Goal: Transaction & Acquisition: Purchase product/service

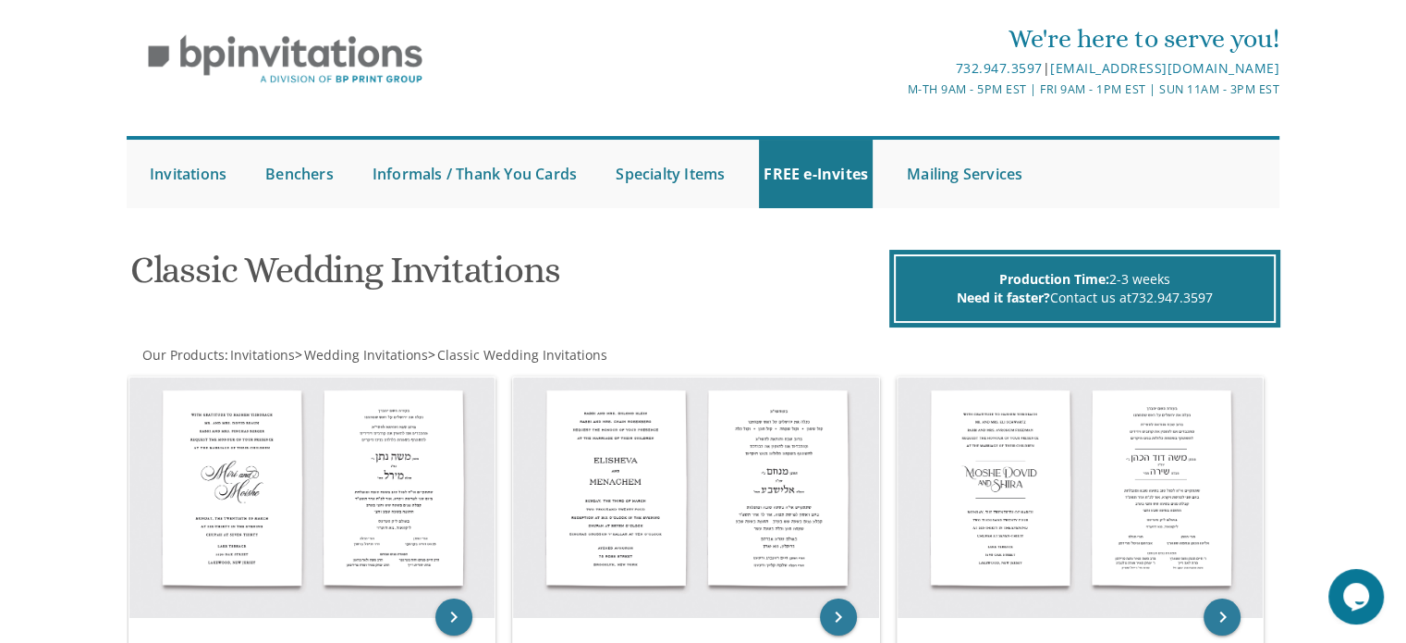
scroll to position [48, 0]
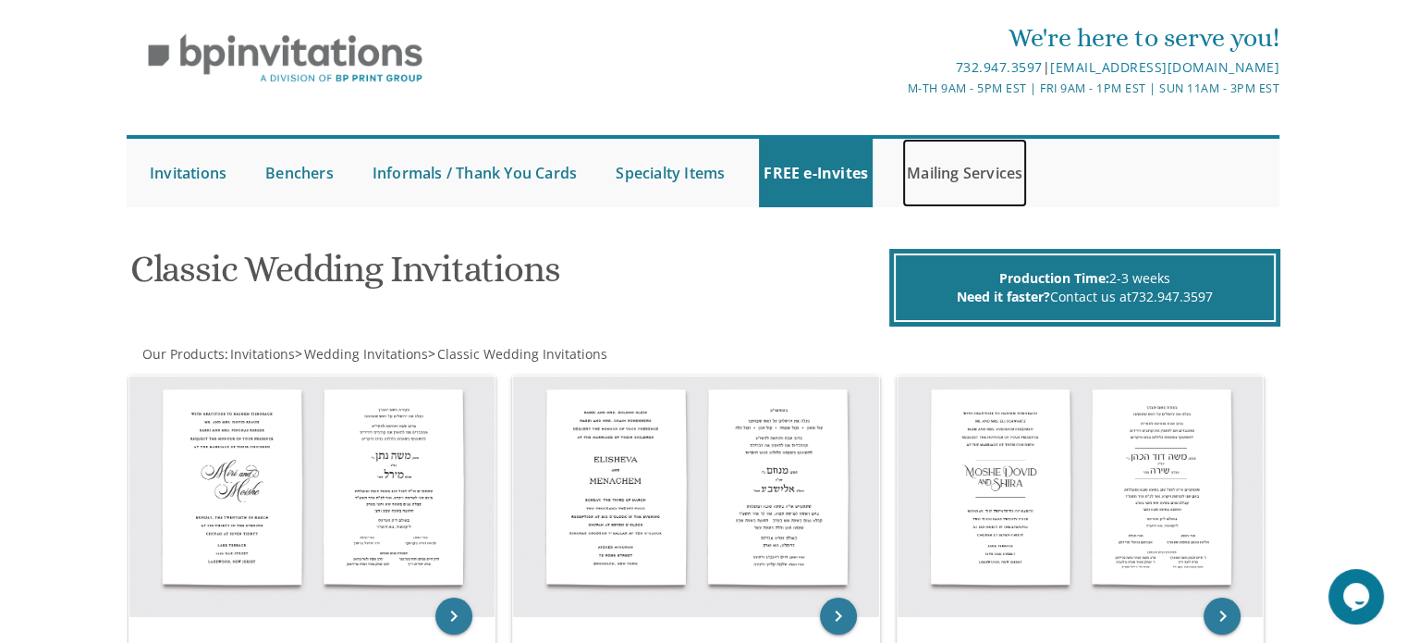
click at [939, 196] on link "Mailing Services" at bounding box center [964, 173] width 125 height 68
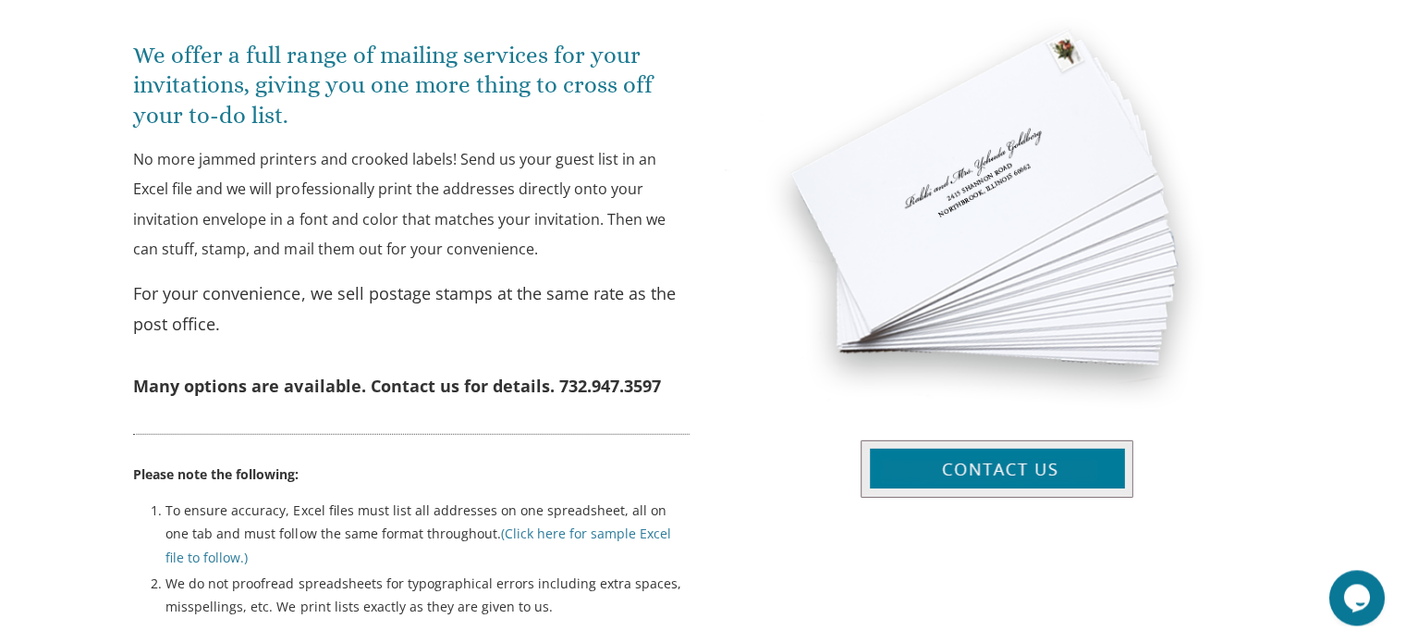
scroll to position [683, 0]
click at [448, 193] on p "No more jammed printers and crooked labels! Send us your guest list in an Excel…" at bounding box center [412, 204] width 555 height 120
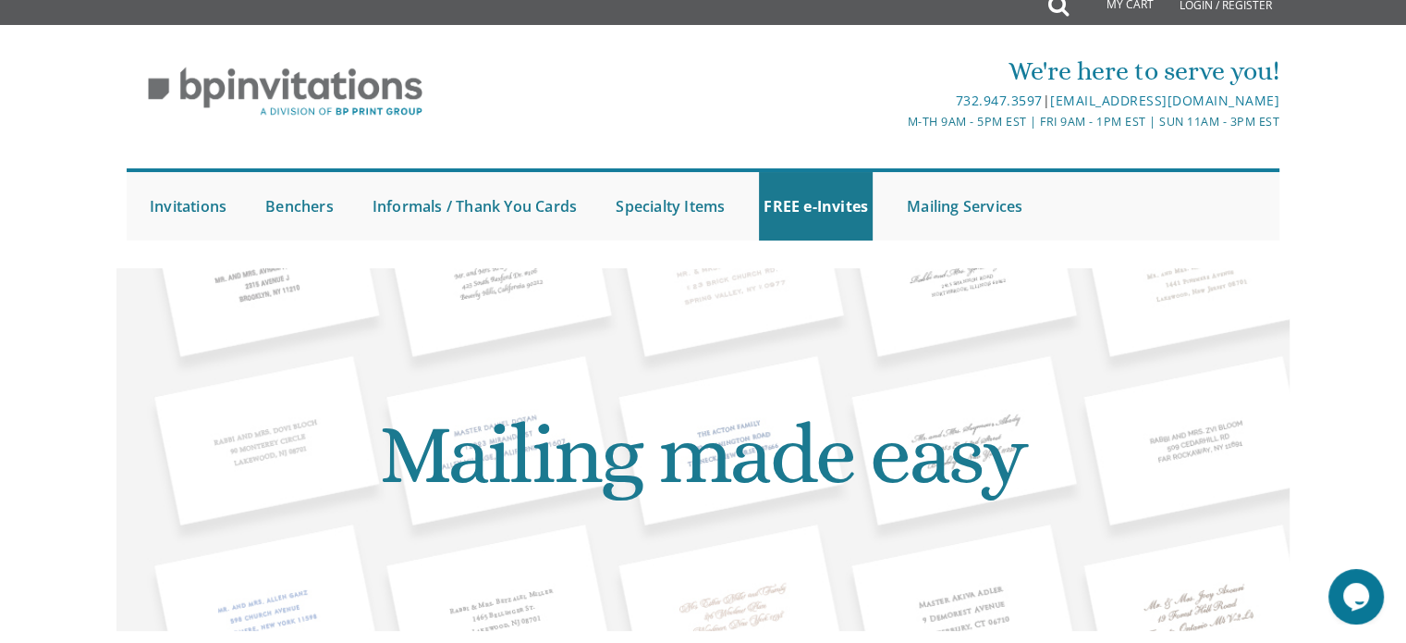
scroll to position [0, 0]
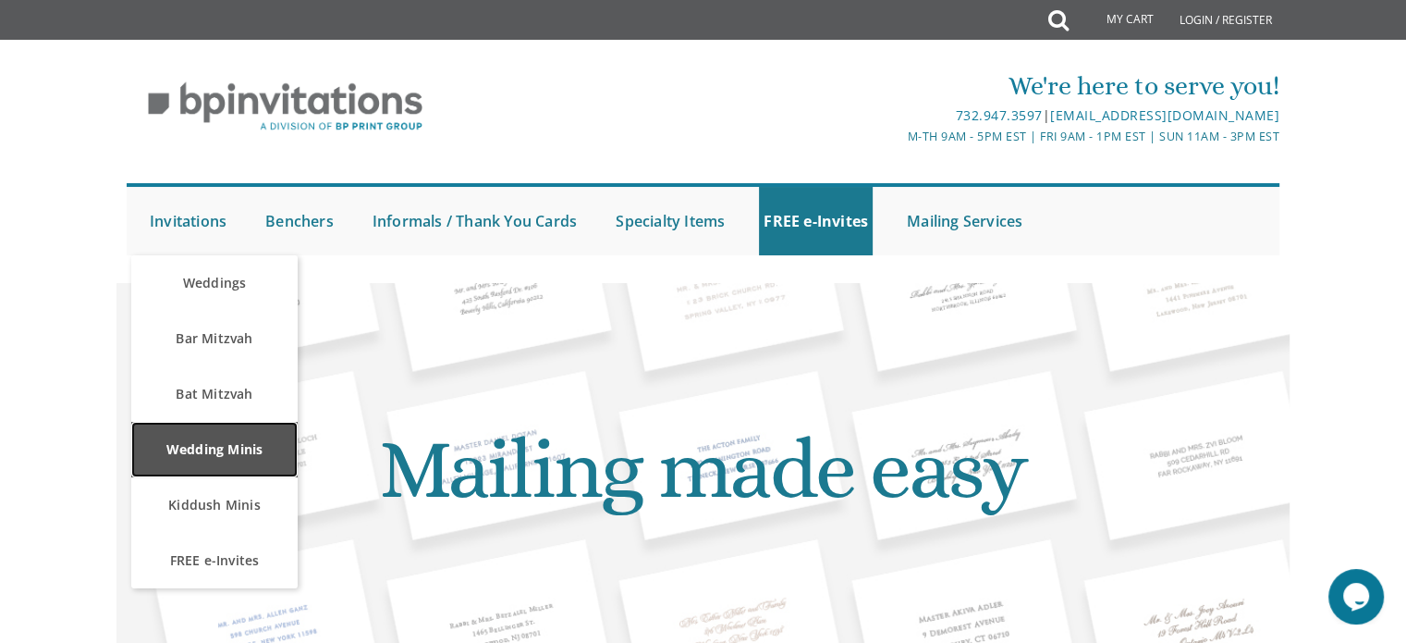
click at [166, 460] on link "Wedding Minis" at bounding box center [214, 449] width 166 height 55
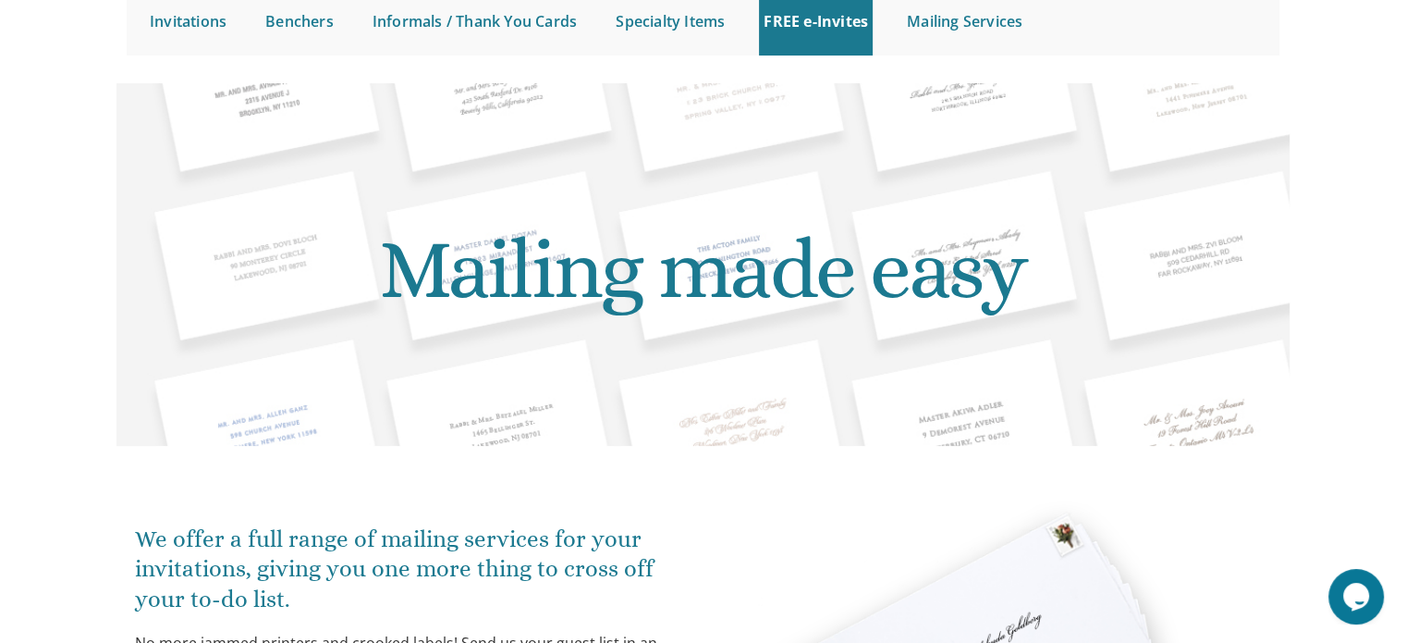
scroll to position [270, 0]
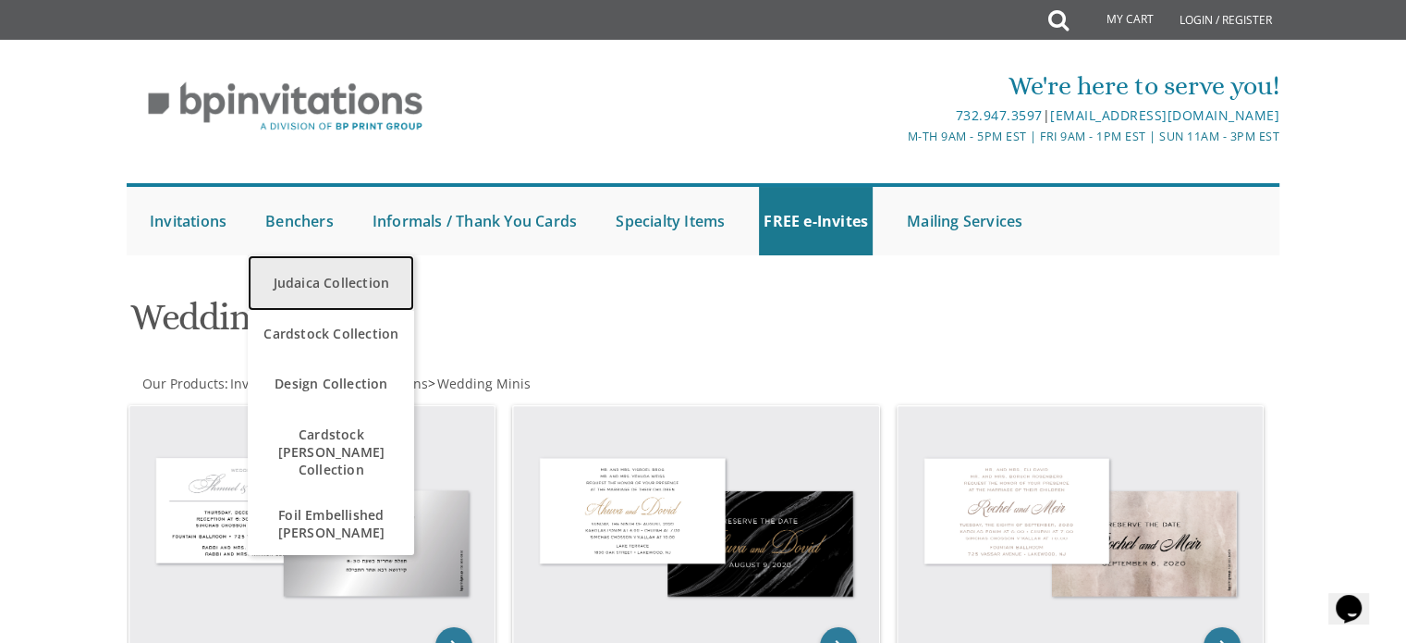
click at [296, 275] on link "Judaica Collection" at bounding box center [331, 282] width 166 height 55
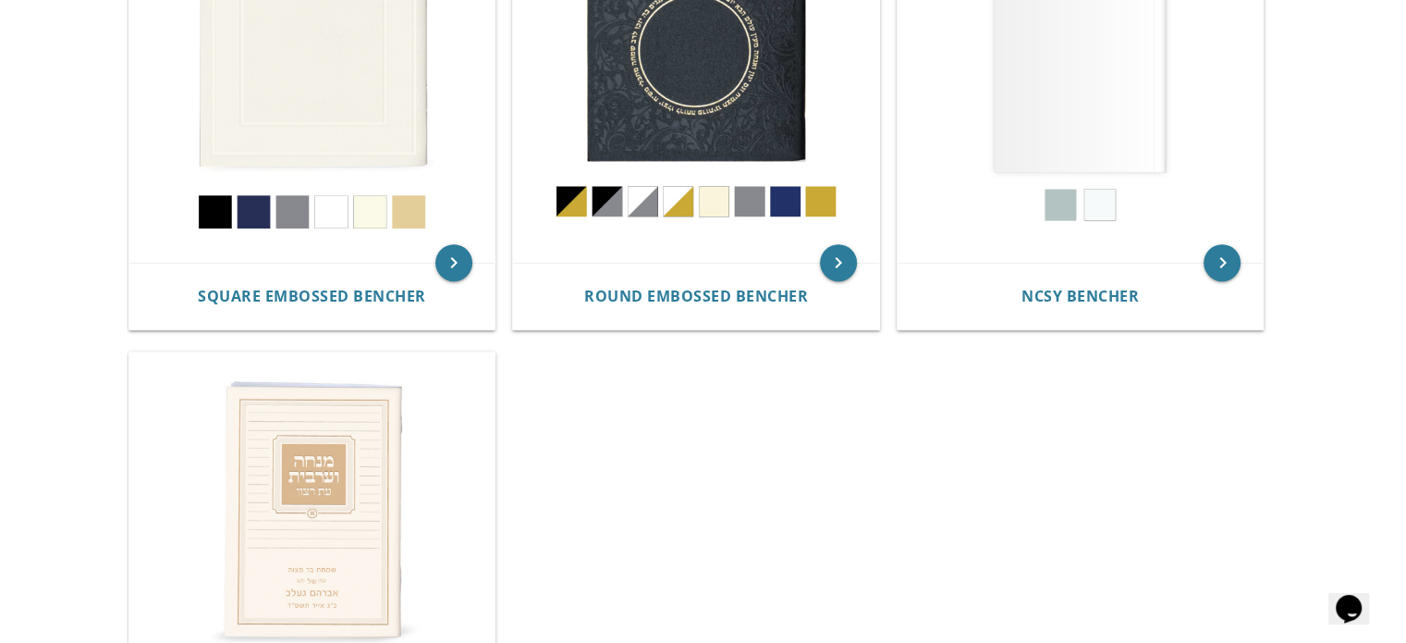
scroll to position [983, 0]
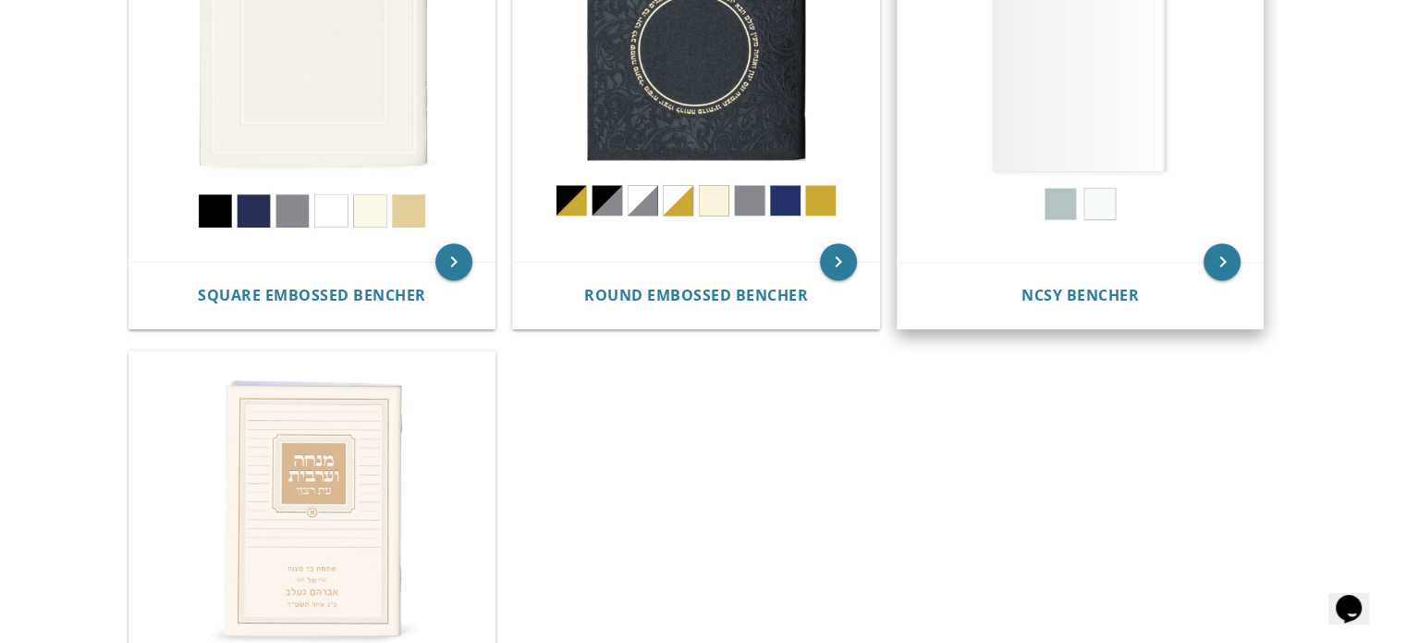
click at [1095, 141] on img at bounding box center [1081, 79] width 366 height 366
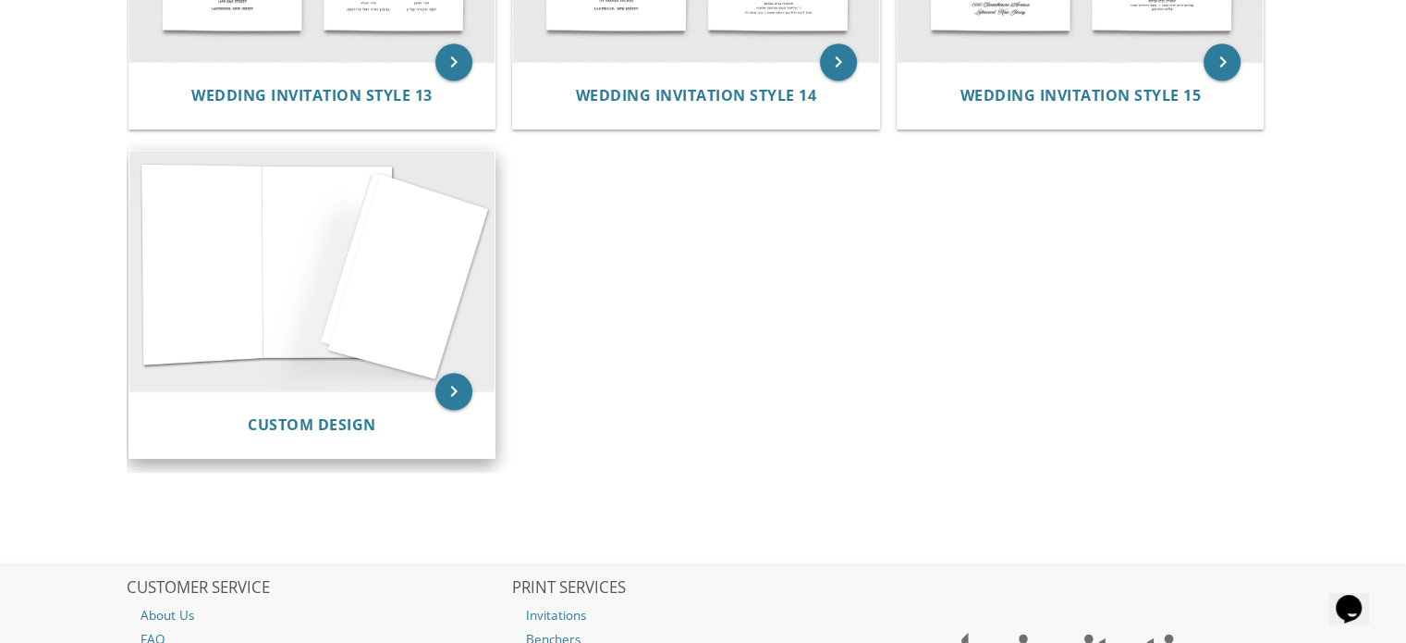
scroll to position [2126, 0]
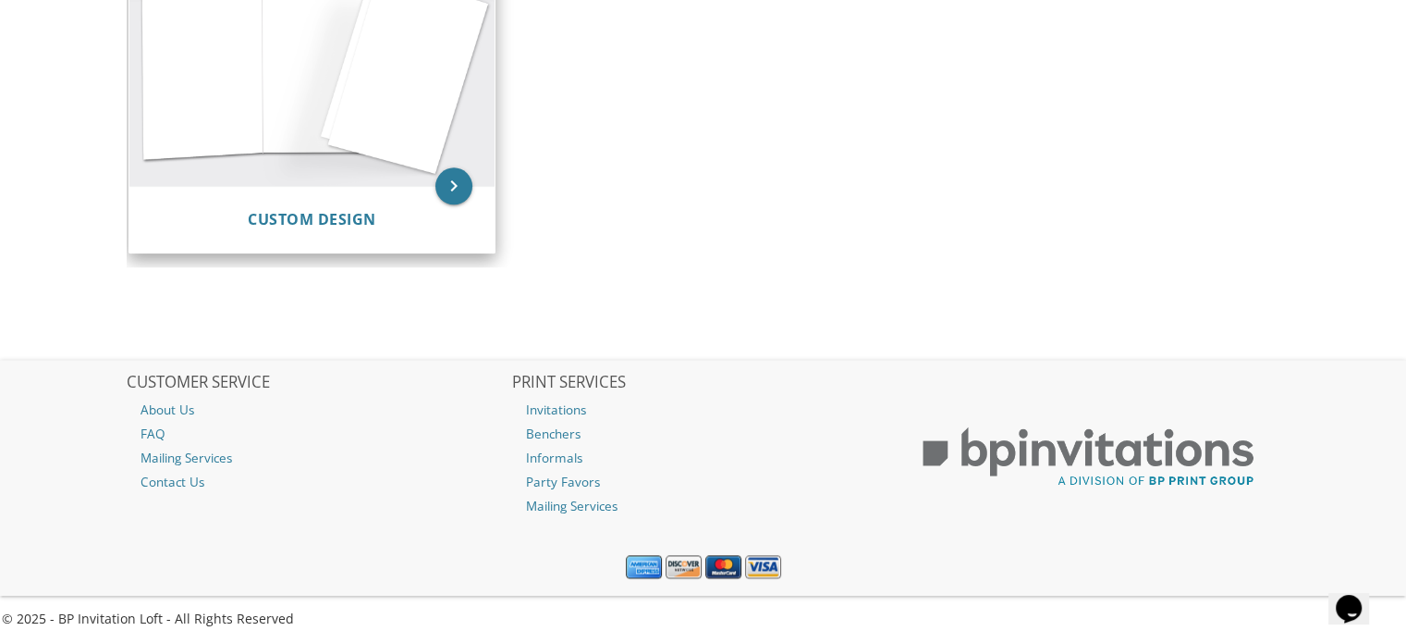
click at [329, 202] on div "Custom Design" at bounding box center [312, 219] width 366 height 67
click at [459, 179] on icon "keyboard_arrow_right" at bounding box center [454, 185] width 37 height 37
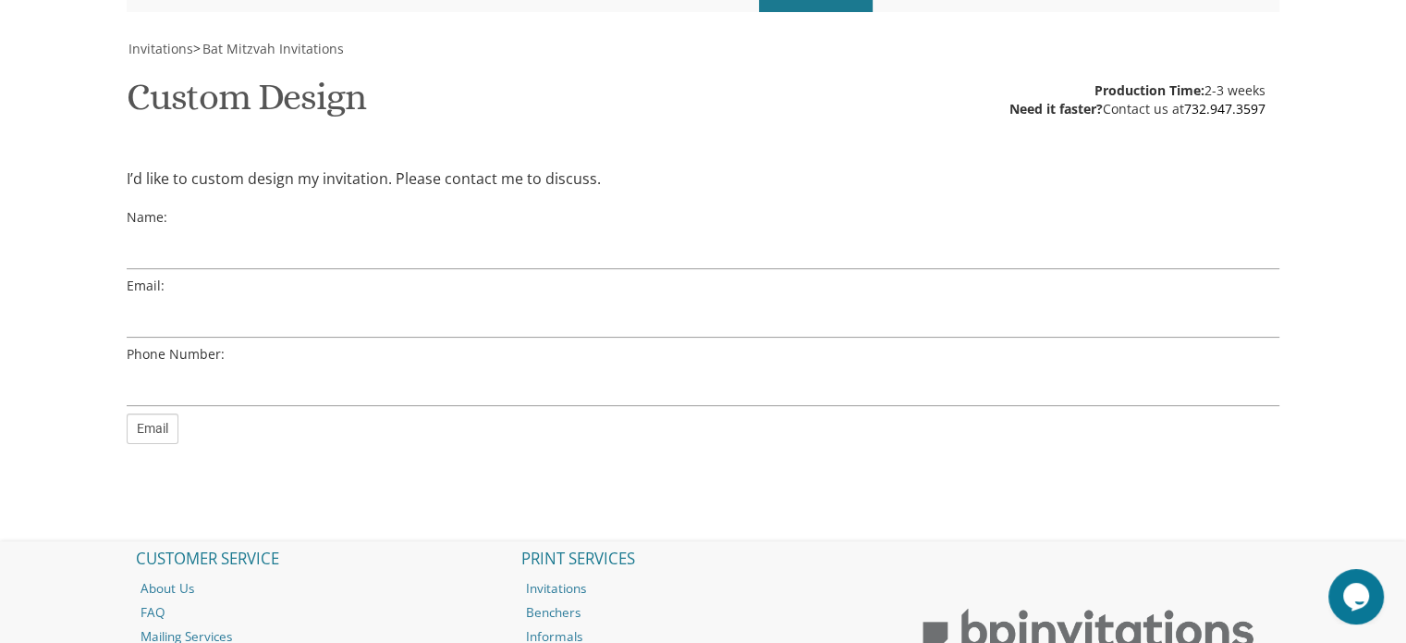
scroll to position [252, 0]
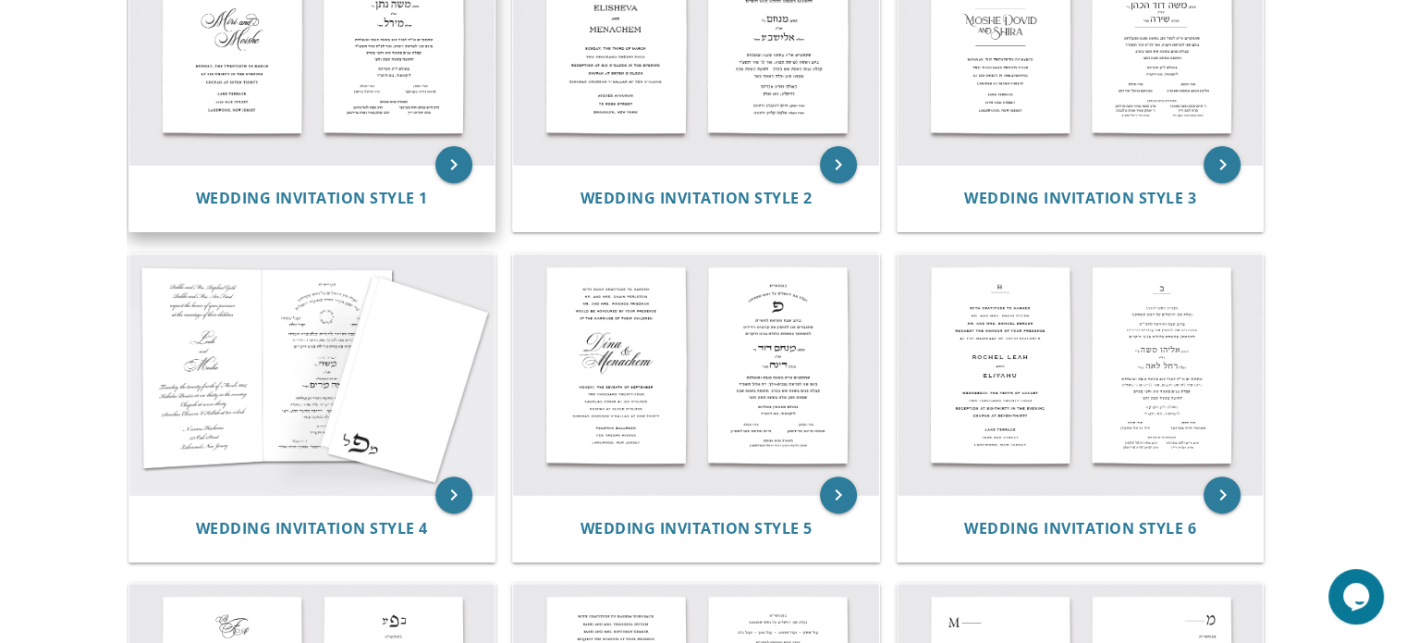
scroll to position [503, 0]
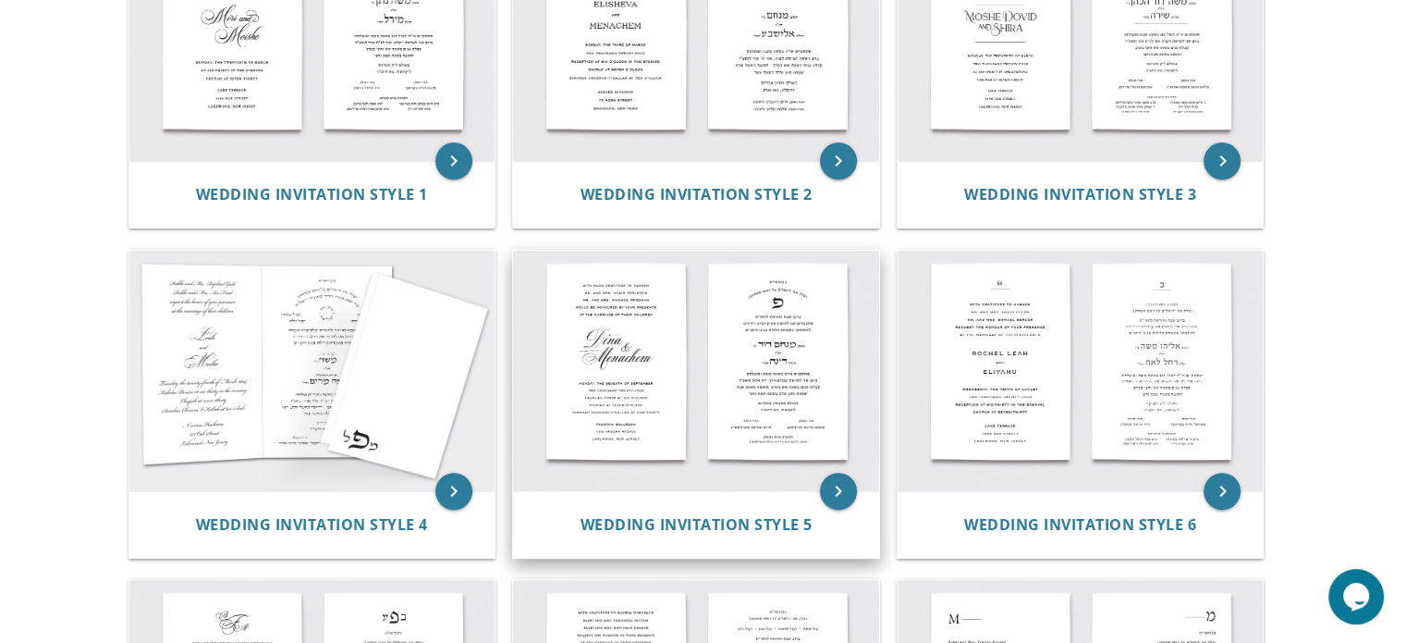
click at [632, 391] on img at bounding box center [696, 371] width 366 height 240
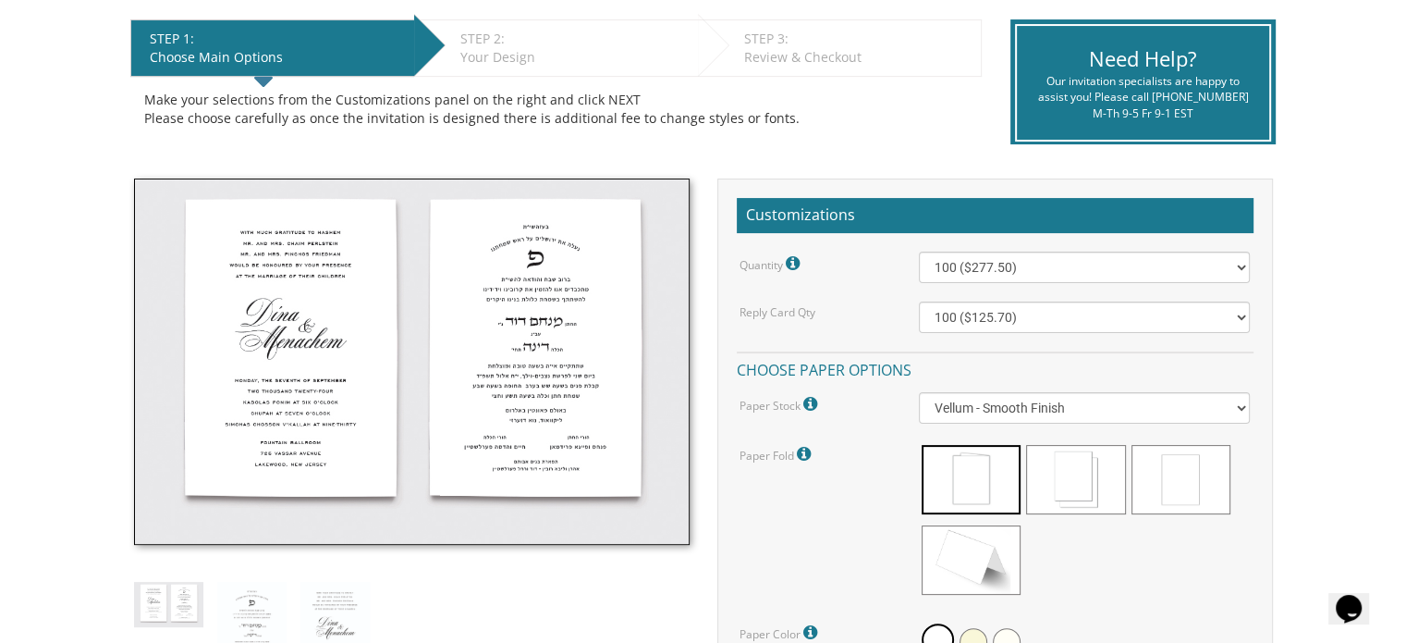
scroll to position [374, 0]
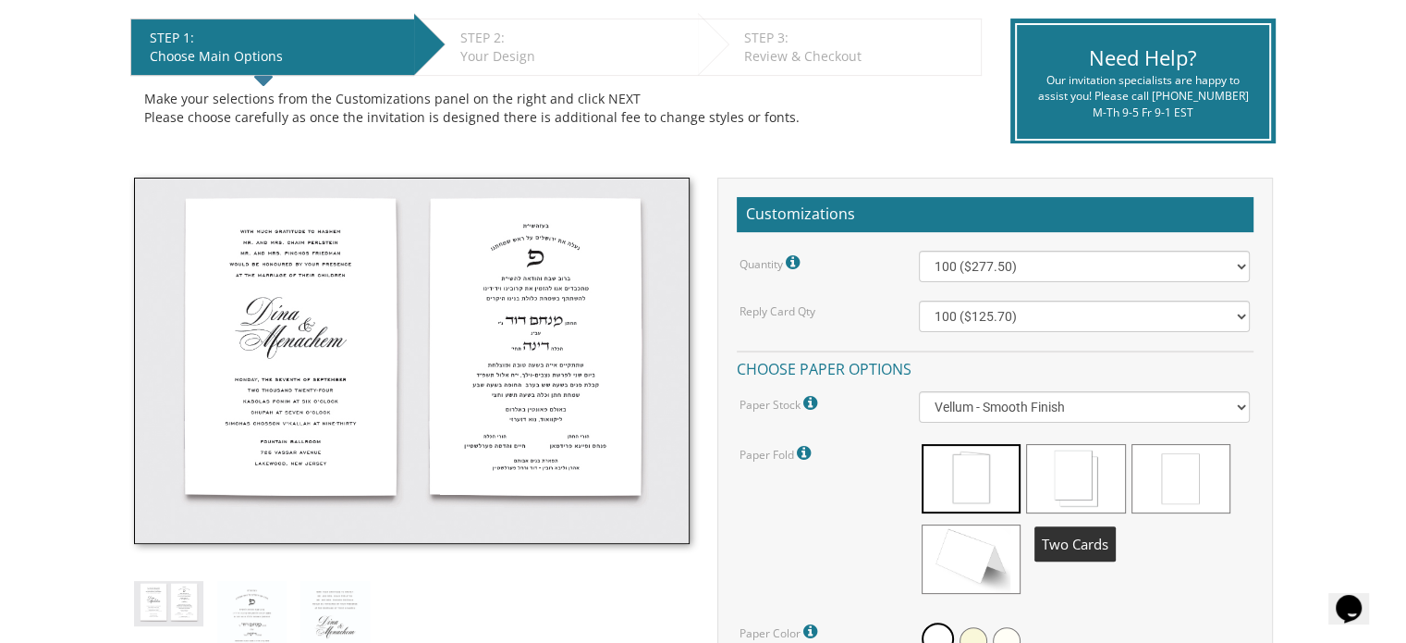
click at [1086, 467] on span at bounding box center [1075, 478] width 99 height 69
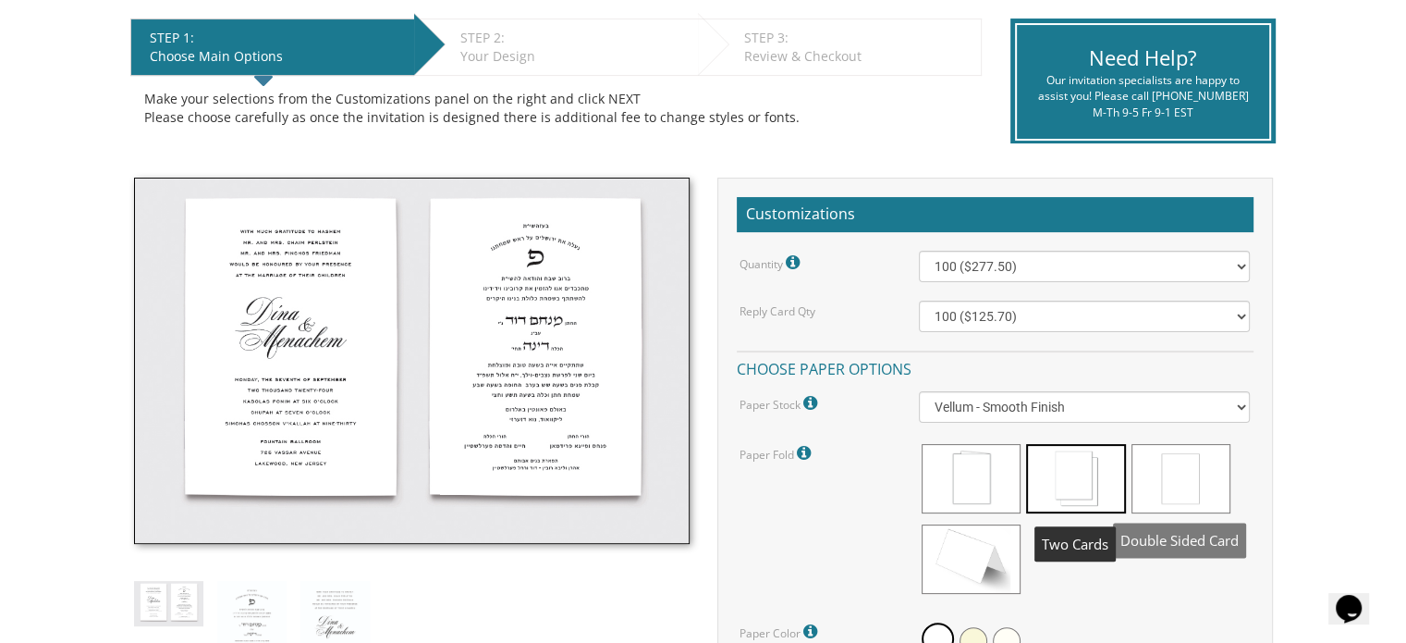
click at [1184, 472] on span at bounding box center [1181, 478] width 99 height 69
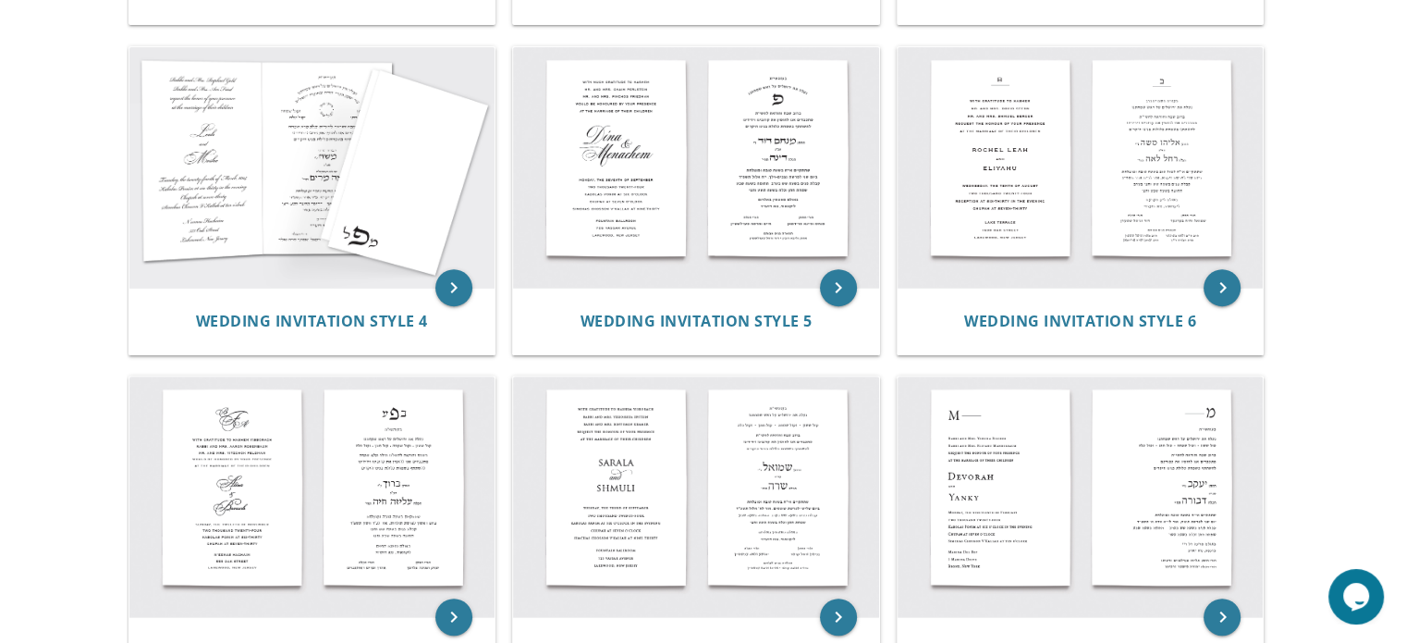
scroll to position [681, 0]
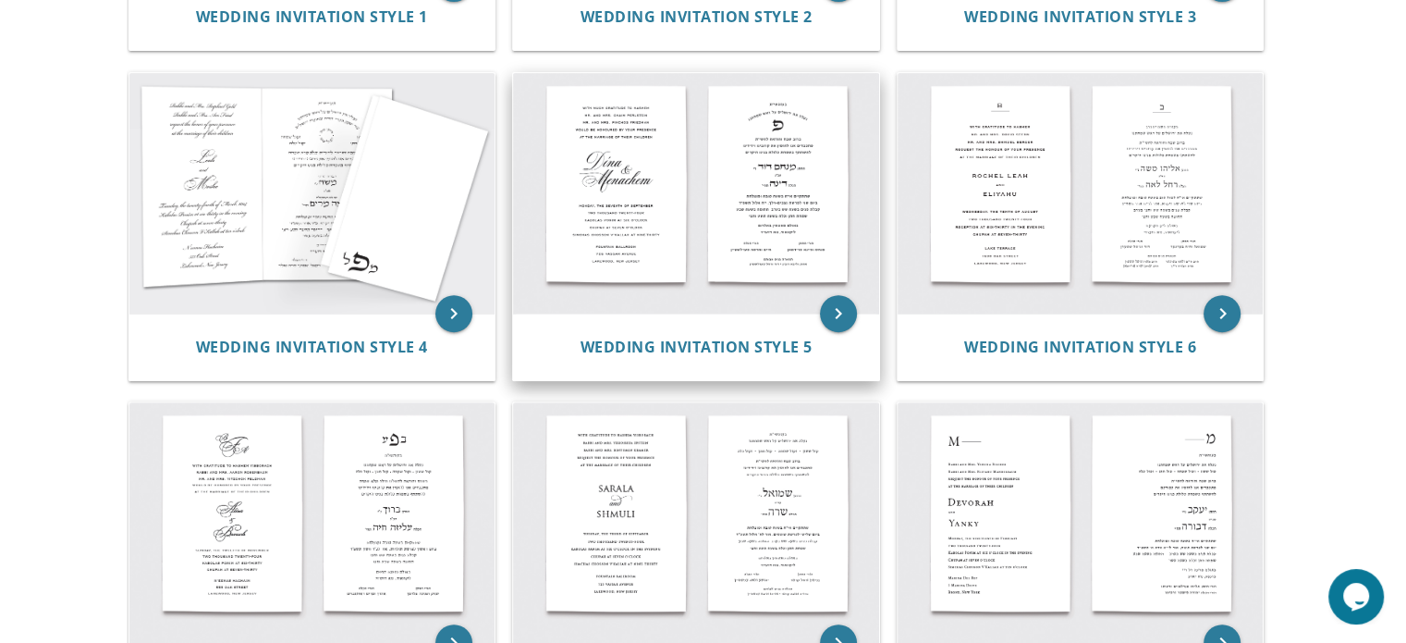
click at [688, 202] on img at bounding box center [696, 193] width 366 height 240
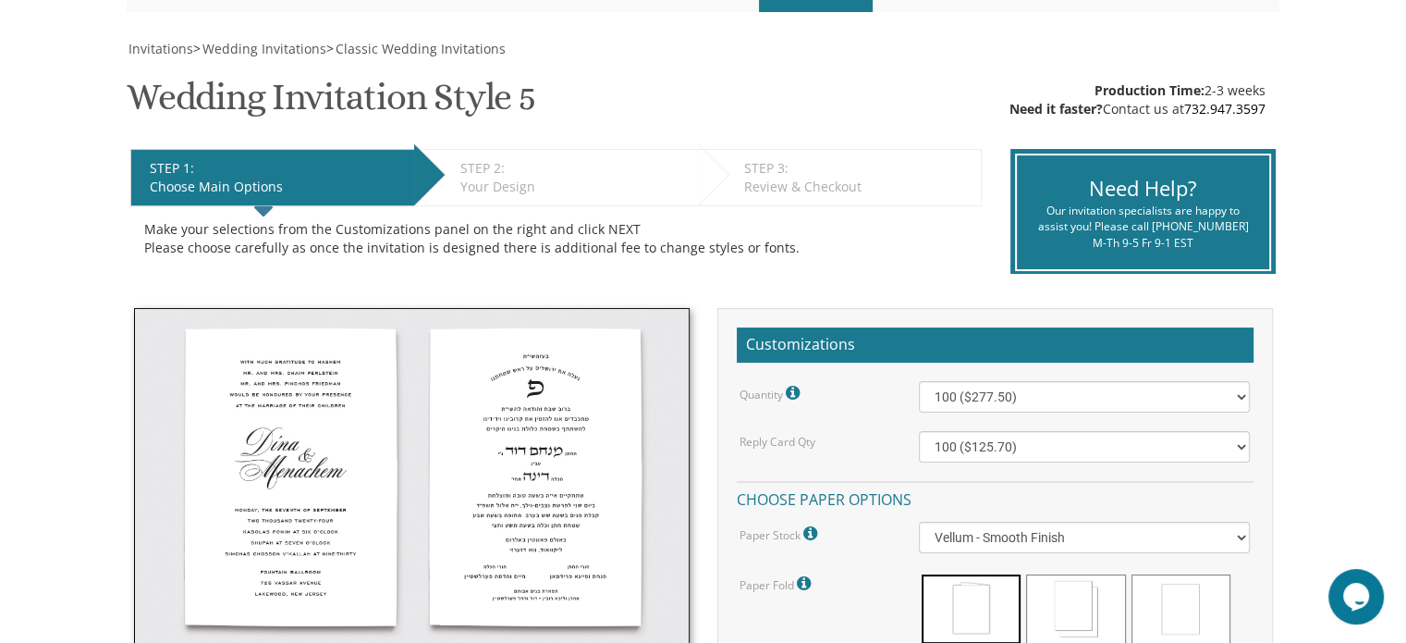
scroll to position [374, 0]
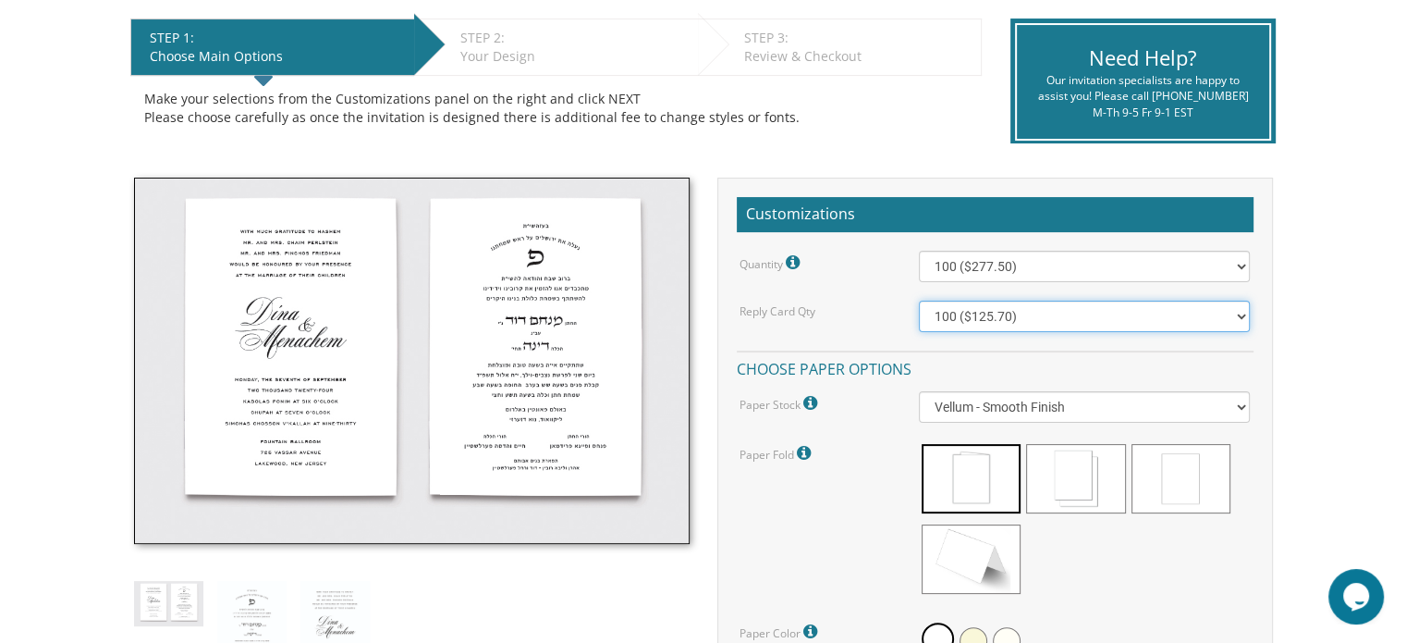
click at [1001, 321] on select "100 ($125.70) 200 ($150.60) 300 ($177.95) 400 ($270.70) 500 ($225.30) 600 ($249…" at bounding box center [1084, 316] width 331 height 31
click at [860, 313] on div "Reply Card Qty" at bounding box center [815, 310] width 179 height 19
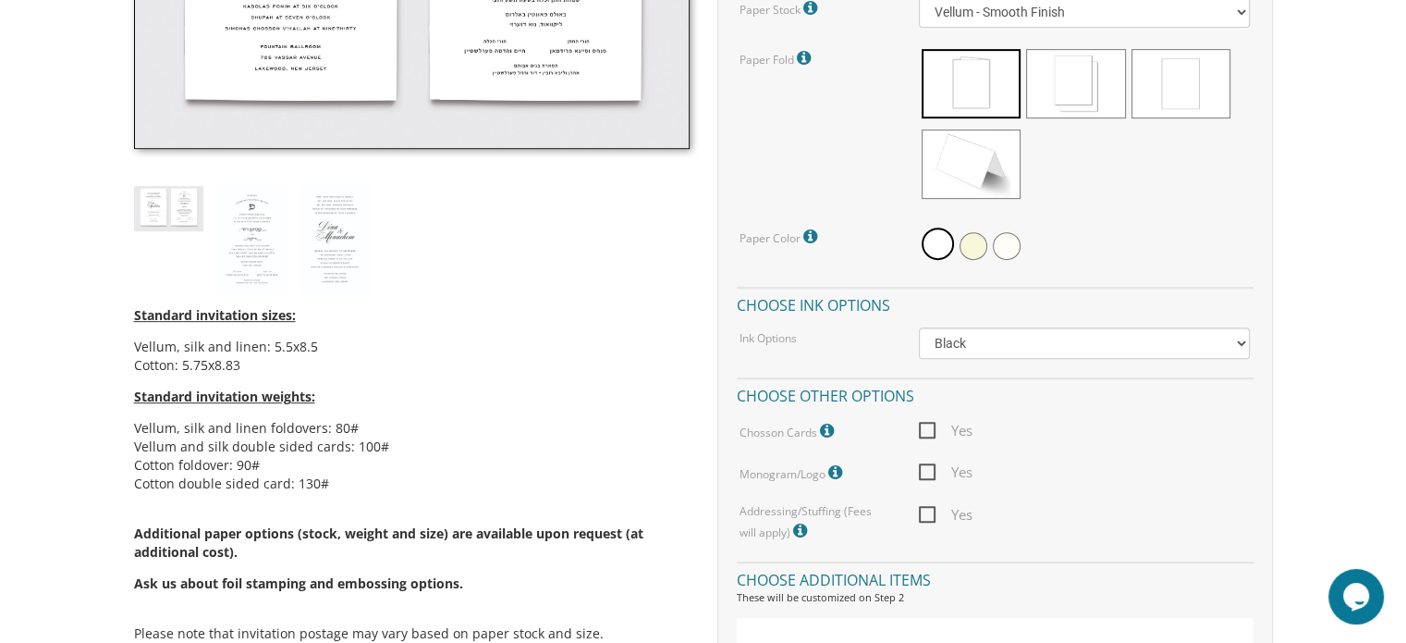
scroll to position [943, 0]
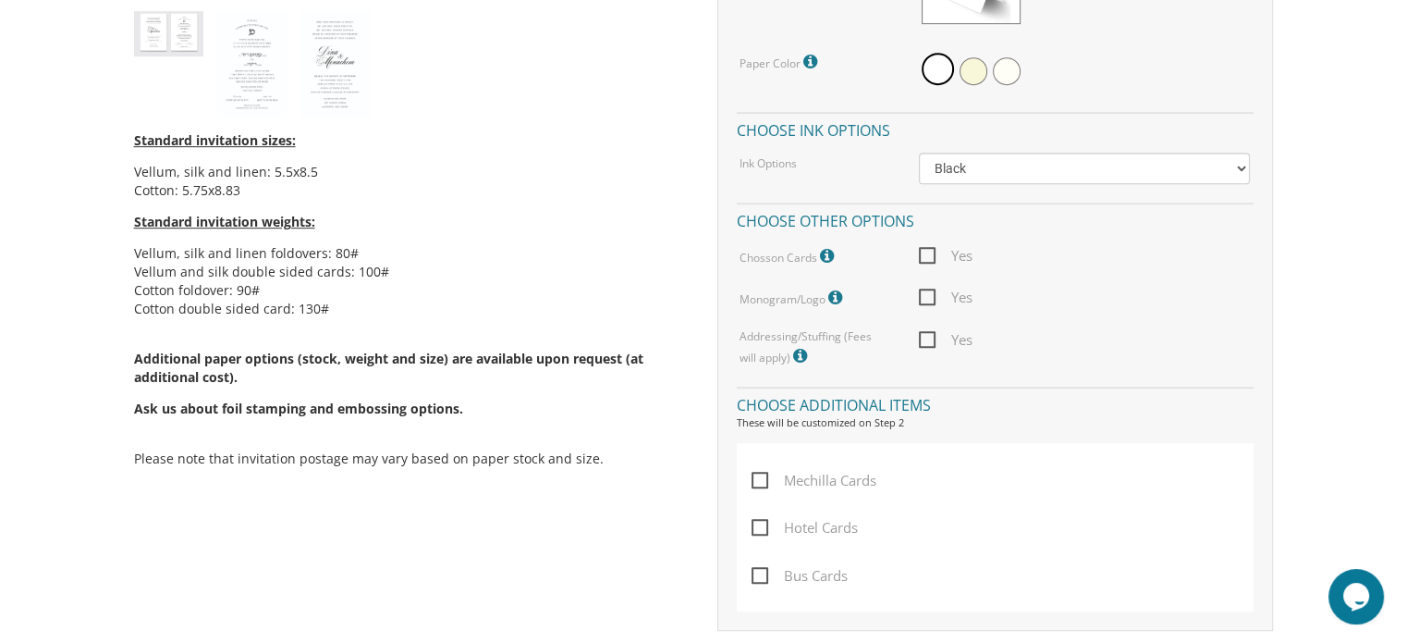
click at [926, 291] on span "Yes" at bounding box center [946, 297] width 54 height 23
click at [926, 291] on input "Yes" at bounding box center [925, 295] width 12 height 12
checkbox input "true"
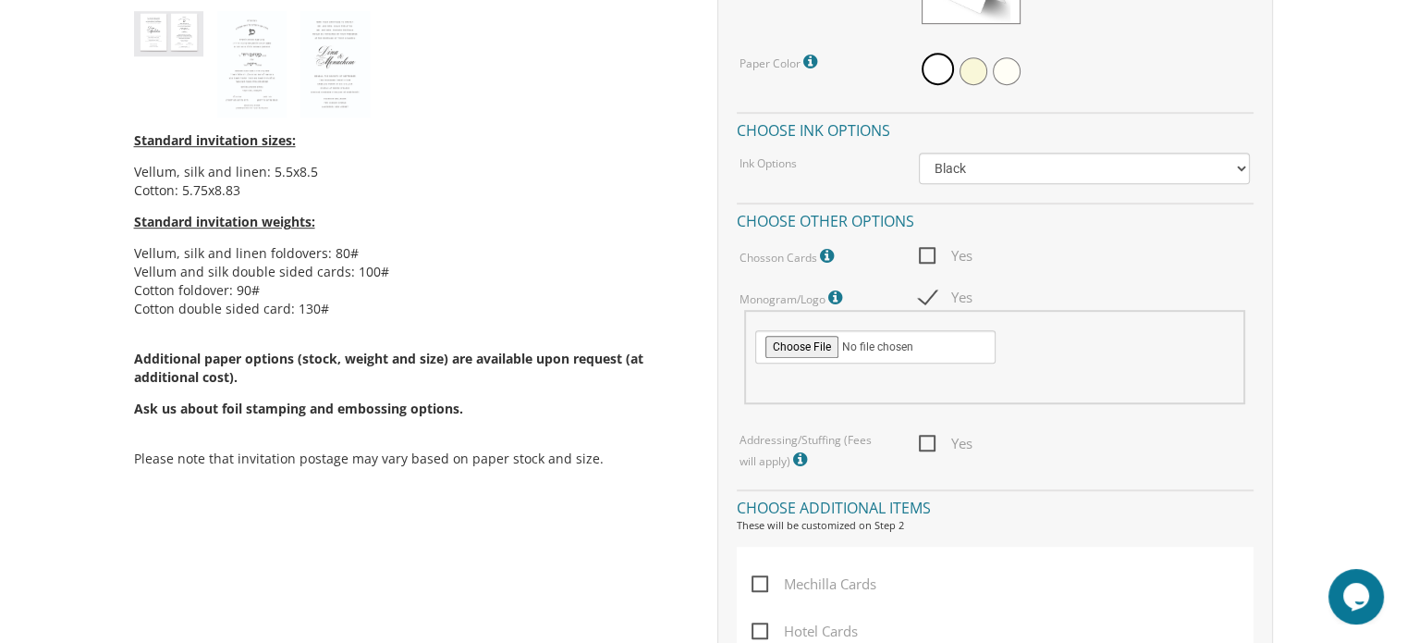
click at [920, 250] on span "Yes" at bounding box center [946, 255] width 54 height 23
click at [920, 250] on input "Yes" at bounding box center [925, 254] width 12 height 12
checkbox input "true"
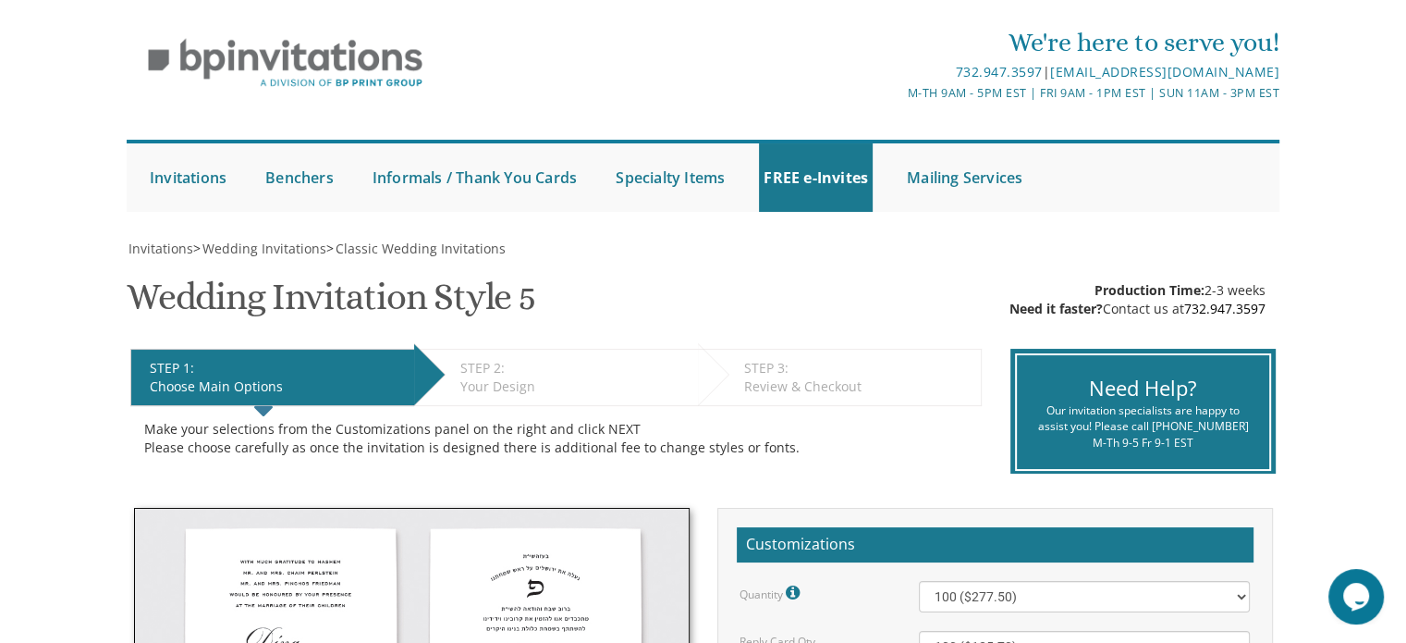
scroll to position [0, 0]
